Goal: Information Seeking & Learning: Learn about a topic

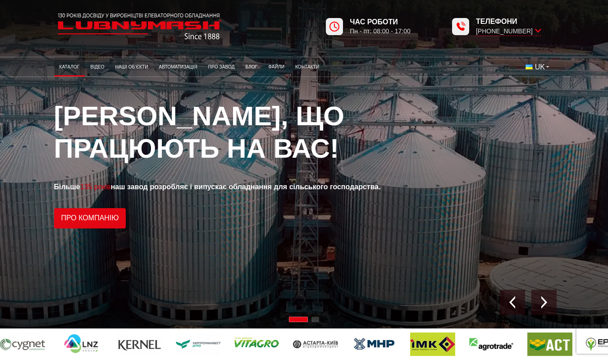
click at [75, 68] on link "Каталог" at bounding box center [69, 67] width 31 height 15
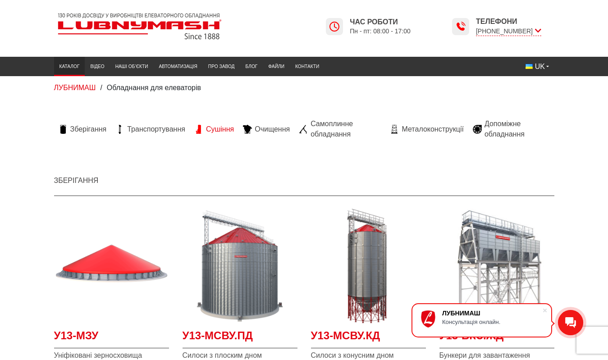
click at [227, 129] on span "Сушіння" at bounding box center [220, 129] width 28 height 10
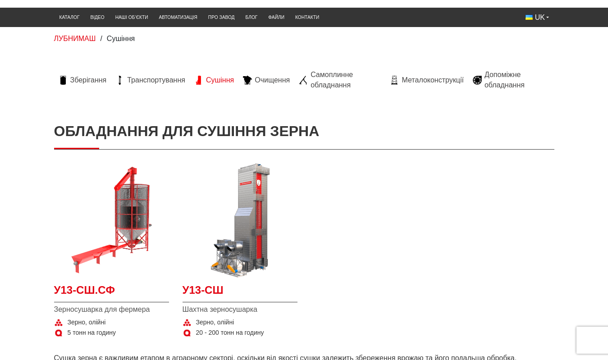
scroll to position [82, 0]
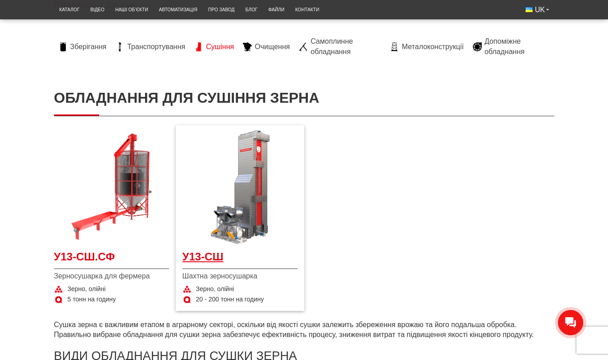
click at [215, 259] on span "У13-СШ" at bounding box center [240, 259] width 115 height 20
